Goal: Find specific page/section: Find specific page/section

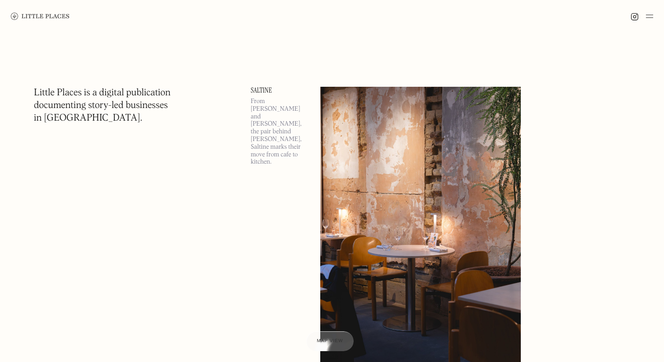
click at [649, 17] on img at bounding box center [649, 16] width 7 height 11
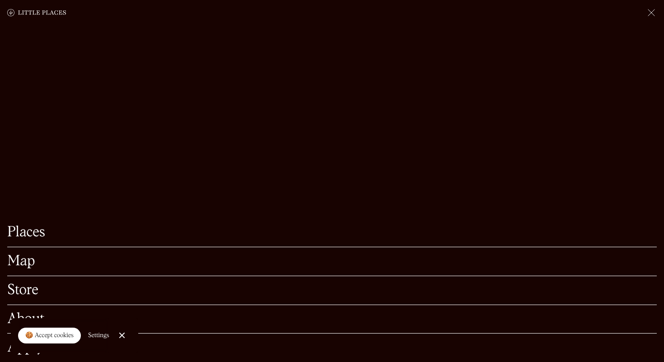
click at [24, 263] on link "Map" at bounding box center [332, 261] width 650 height 14
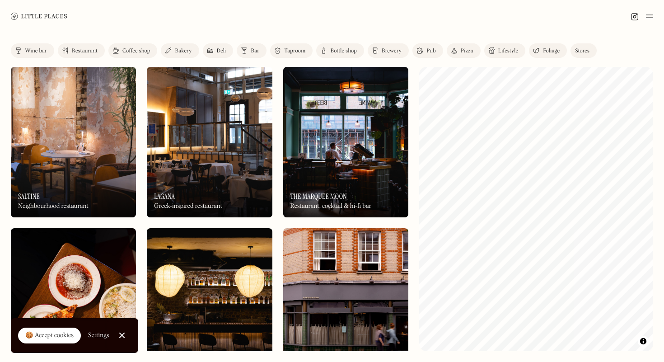
click at [122, 335] on link "Close Cookie Popup" at bounding box center [122, 335] width 18 height 18
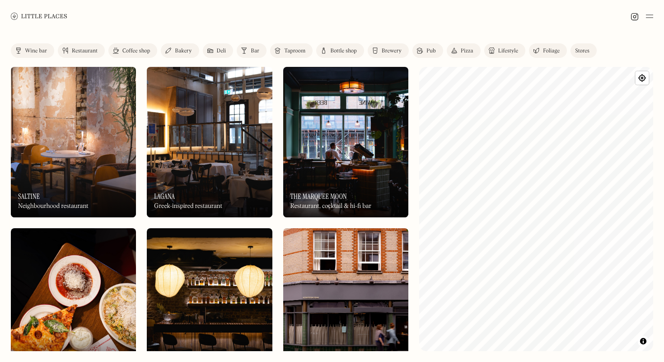
click at [90, 50] on div "Restaurant" at bounding box center [85, 50] width 26 height 5
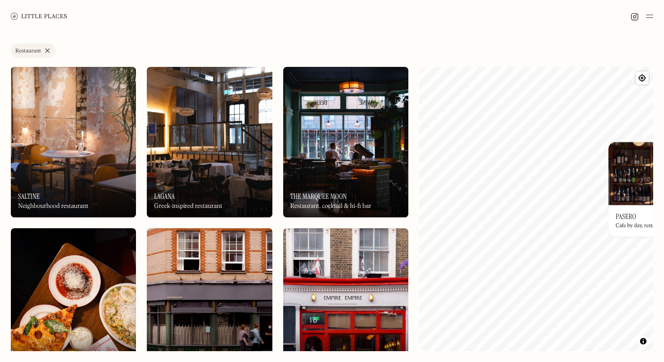
click at [645, 176] on div "© Mapbox © OpenStreetMap Improve this map On Our Radar Pasero Cafe by day, rest…" at bounding box center [536, 209] width 234 height 284
